Goal: Task Accomplishment & Management: Use online tool/utility

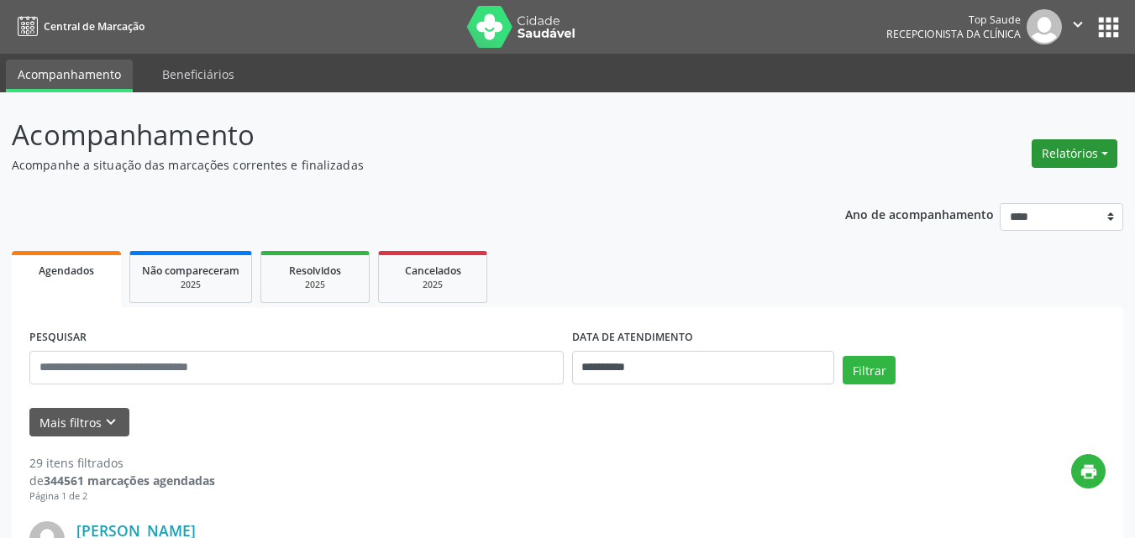
click at [1047, 148] on button "Relatórios" at bounding box center [1074, 153] width 86 height 29
click at [963, 186] on link "Agendamentos" at bounding box center [1027, 190] width 181 height 24
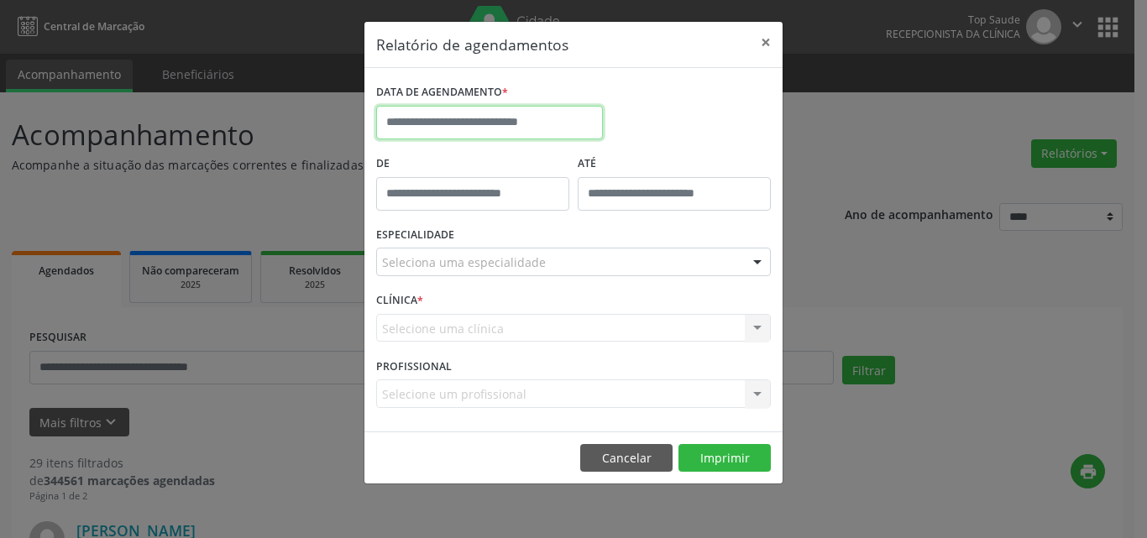
click at [462, 115] on input "text" at bounding box center [489, 123] width 227 height 34
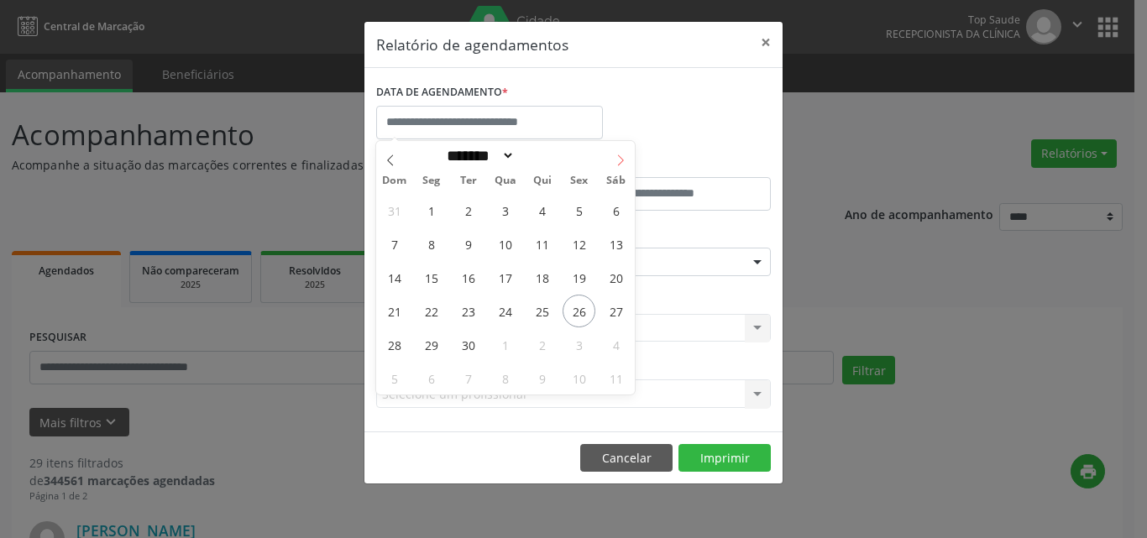
click at [618, 155] on icon at bounding box center [621, 161] width 12 height 12
select select "*"
click at [436, 242] on span "6" at bounding box center [431, 244] width 33 height 33
type input "**********"
click at [436, 242] on span "6" at bounding box center [431, 244] width 33 height 33
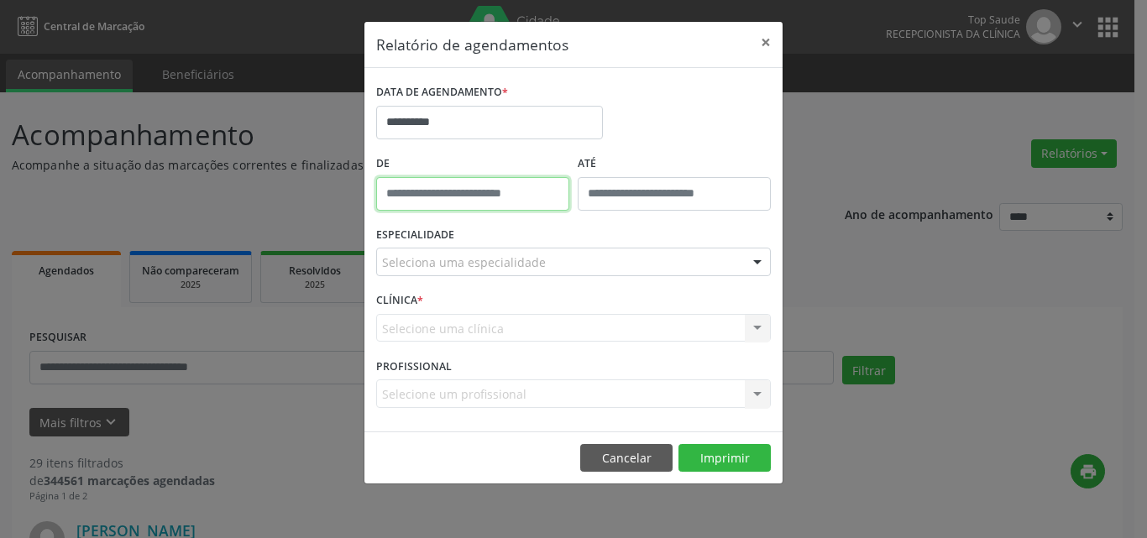
click at [417, 189] on input "text" at bounding box center [472, 194] width 193 height 34
type input "*****"
click at [446, 166] on label "De" at bounding box center [472, 164] width 193 height 26
click at [533, 151] on label "De" at bounding box center [472, 164] width 193 height 26
click at [392, 197] on input "*****" at bounding box center [472, 194] width 193 height 34
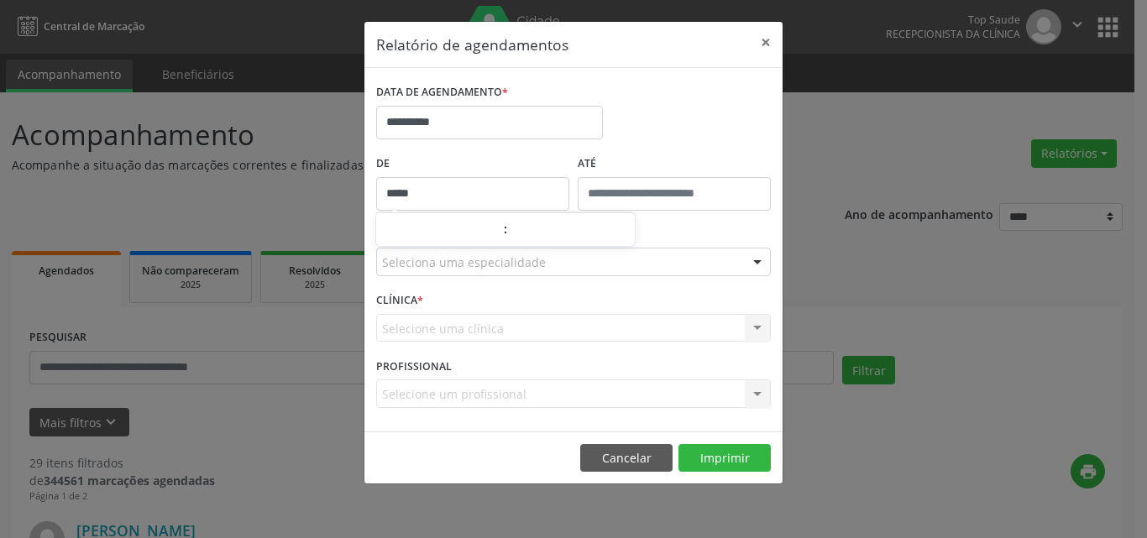
click at [660, 159] on label "ATÉ" at bounding box center [674, 164] width 193 height 26
click at [764, 37] on button "×" at bounding box center [766, 42] width 34 height 41
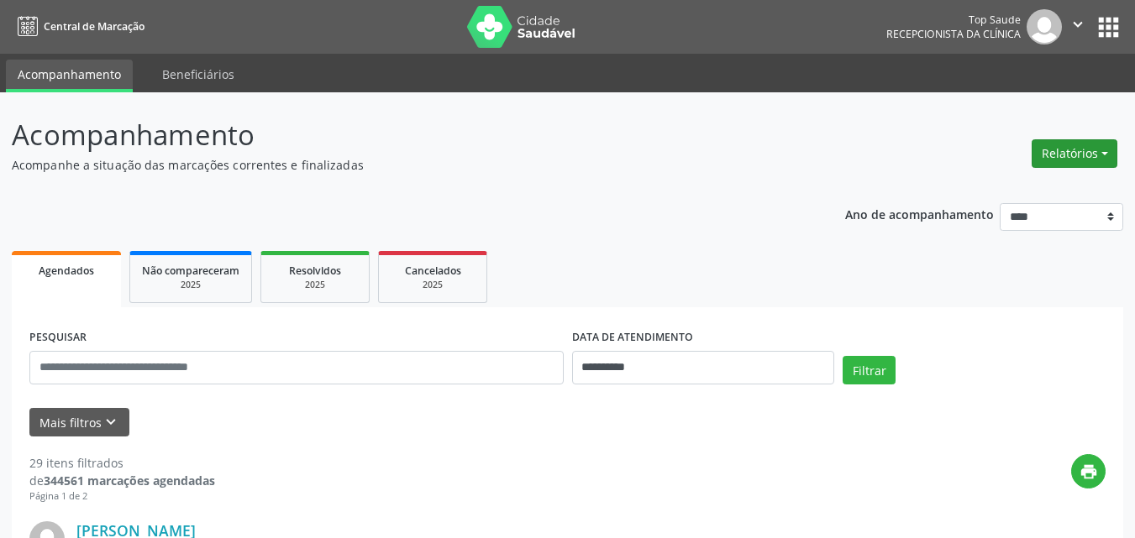
click at [1058, 155] on button "Relatórios" at bounding box center [1074, 153] width 86 height 29
click at [995, 187] on link "Agendamentos" at bounding box center [1027, 190] width 181 height 24
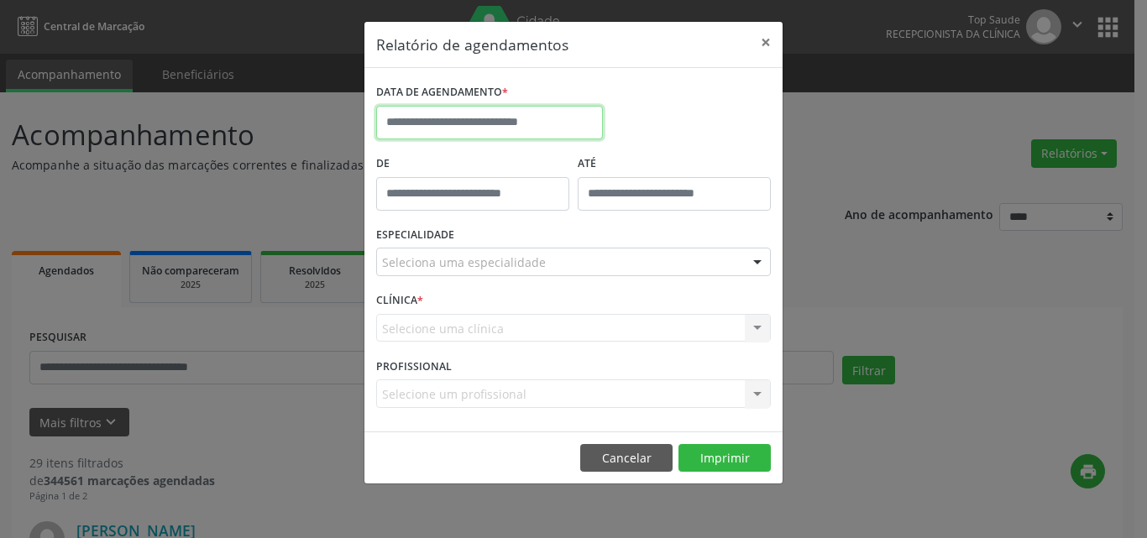
click at [453, 124] on input "text" at bounding box center [489, 123] width 227 height 34
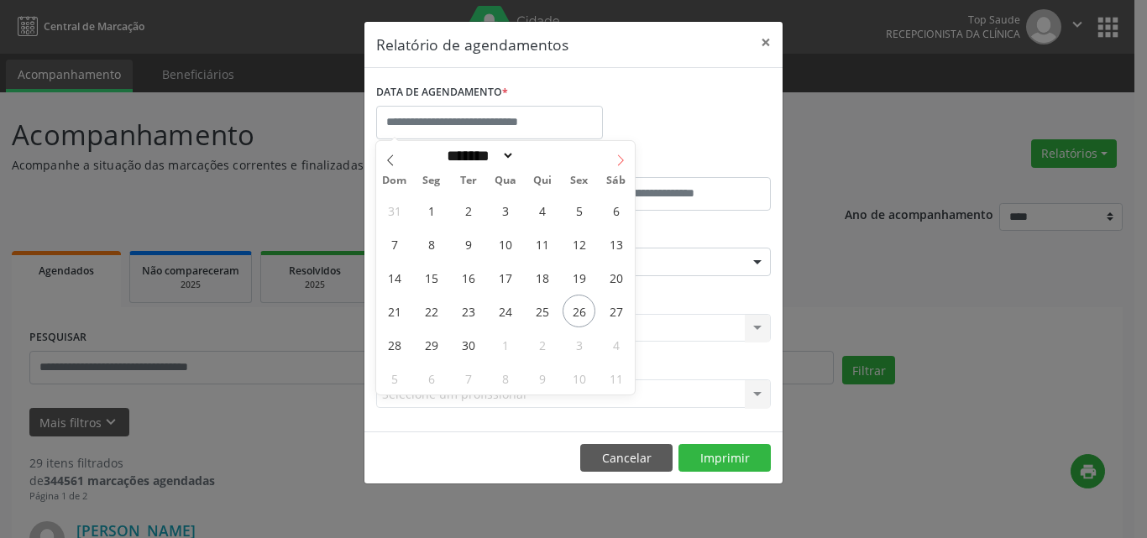
click at [616, 158] on icon at bounding box center [621, 161] width 12 height 12
select select "*"
click at [431, 243] on span "6" at bounding box center [431, 244] width 33 height 33
type input "**********"
click at [431, 243] on span "6" at bounding box center [431, 244] width 33 height 33
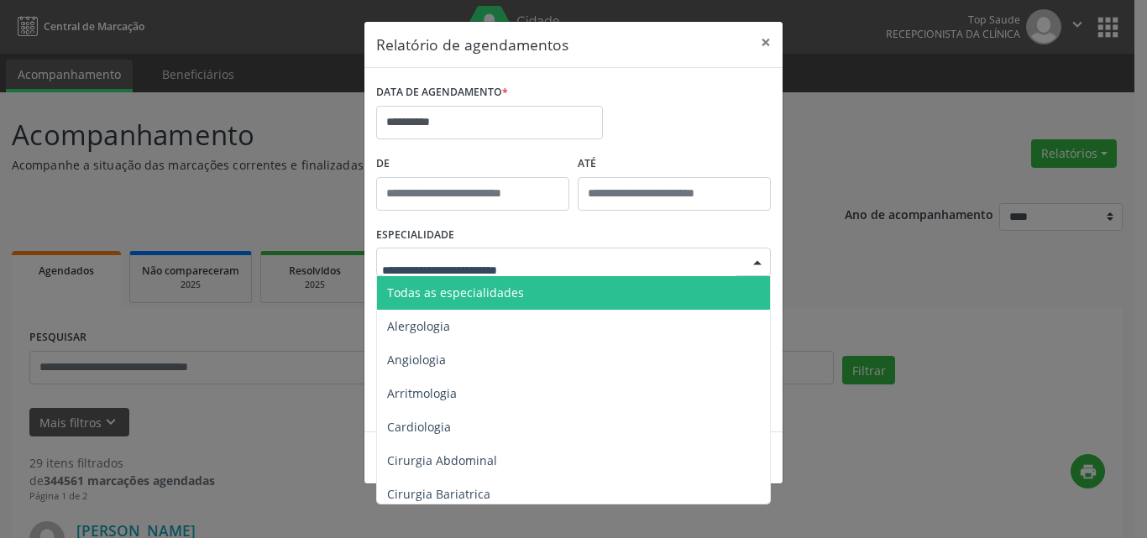
click at [459, 297] on span "Todas as especialidades" at bounding box center [455, 293] width 137 height 16
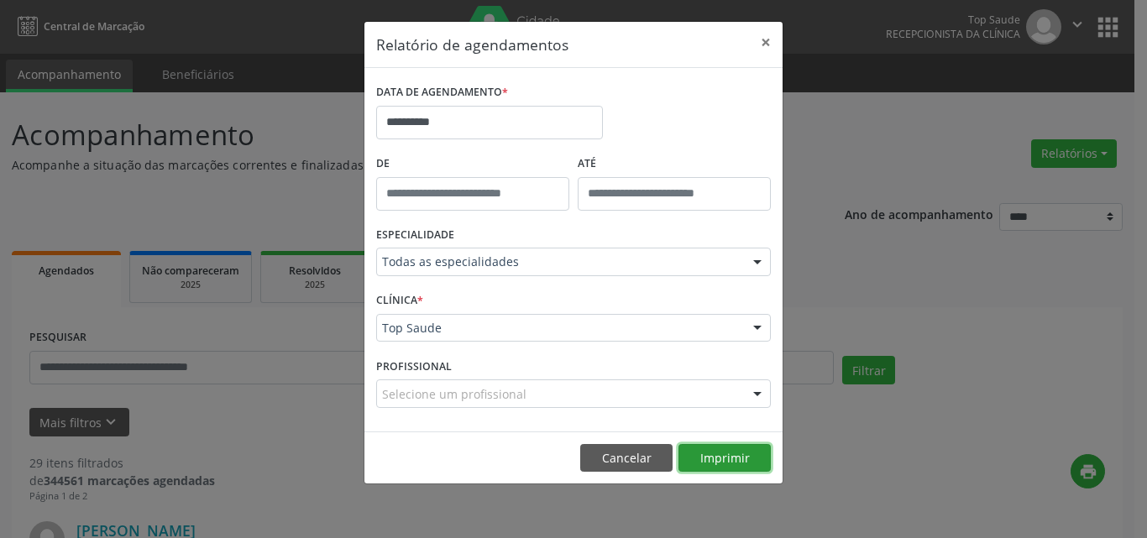
click at [721, 454] on button "Imprimir" at bounding box center [725, 458] width 92 height 29
click at [766, 44] on button "×" at bounding box center [766, 42] width 34 height 41
